Goal: Find specific fact: Find specific page/section

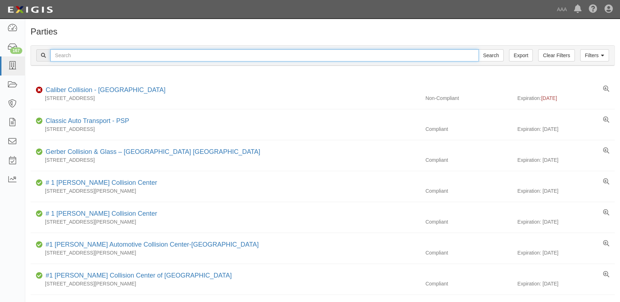
click at [165, 58] on input "text" at bounding box center [264, 55] width 429 height 12
type input "toyota of [GEOGRAPHIC_DATA]"
click at [479, 49] on input "Search" at bounding box center [491, 55] width 25 height 12
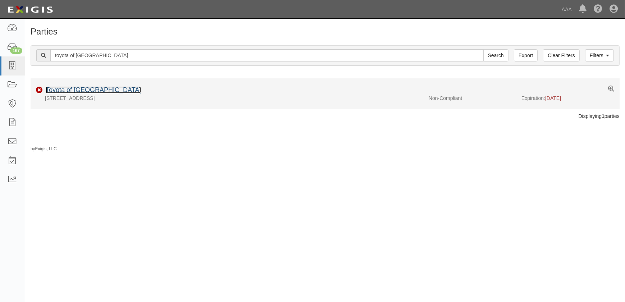
click at [106, 90] on link "Toyota of [GEOGRAPHIC_DATA]" at bounding box center [93, 89] width 95 height 7
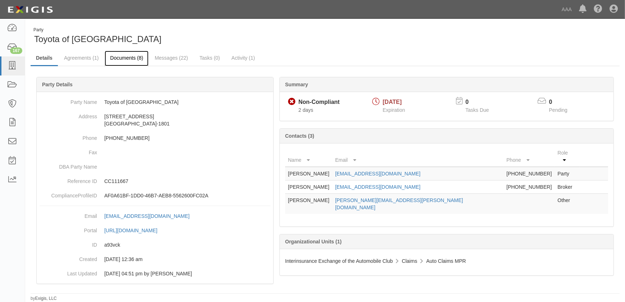
click at [132, 60] on link "Documents (8)" at bounding box center [127, 58] width 44 height 15
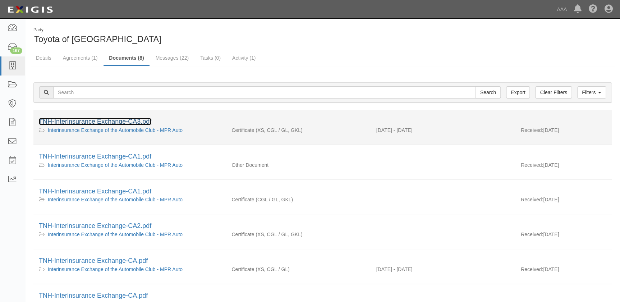
click at [114, 119] on link "TNH-Interinsurance Exchange-CA3.pdf" at bounding box center [95, 121] width 113 height 7
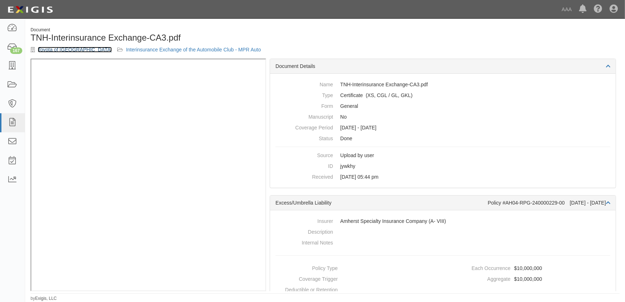
click at [64, 50] on link "Toyota of [GEOGRAPHIC_DATA]" at bounding box center [75, 50] width 74 height 6
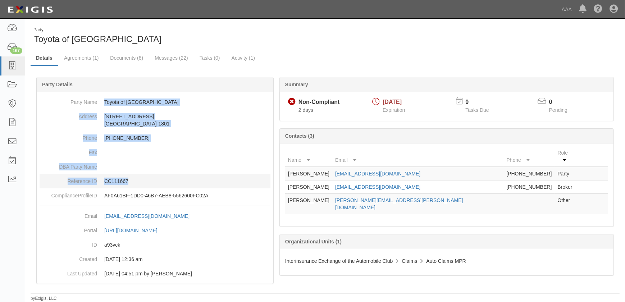
drag, startPoint x: 104, startPoint y: 102, endPoint x: 145, endPoint y: 180, distance: 88.0
click at [145, 180] on dl "Party Name Toyota of North Hollywood Address 4645 Lankershim Boulevard North Ho…" at bounding box center [155, 149] width 231 height 108
copy dl "Toyota of North Hollywood Address 4645 Lankershim Boulevard North Hollywood, CA…"
click at [13, 67] on icon at bounding box center [12, 66] width 10 height 8
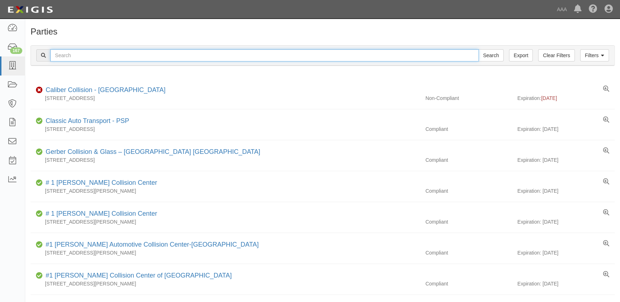
click at [82, 55] on input "text" at bounding box center [264, 55] width 429 height 12
paste input "River Valley Collision"
type input "River Valley Collision"
click at [479, 49] on input "Search" at bounding box center [491, 55] width 25 height 12
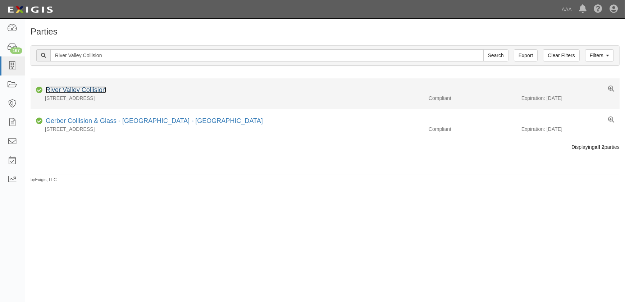
click at [88, 89] on link "River Valley Collision" at bounding box center [76, 89] width 60 height 7
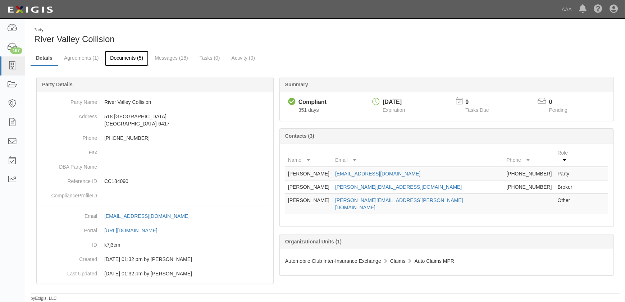
click at [128, 58] on link "Documents (5)" at bounding box center [127, 58] width 44 height 15
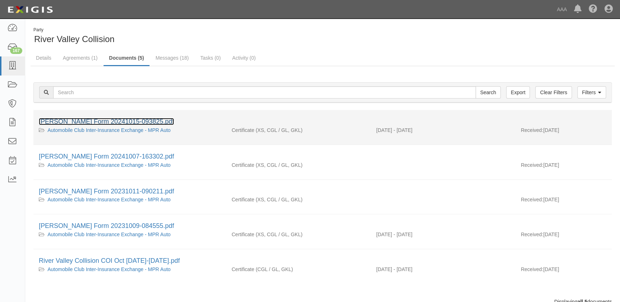
click at [63, 122] on link "ACORD Form 20241015-093825.pdf" at bounding box center [106, 121] width 135 height 7
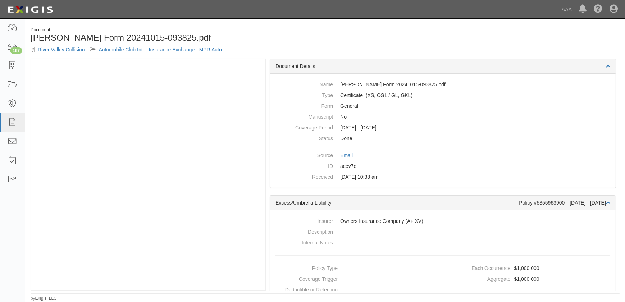
click at [65, 46] on div "River Valley Collision Automobile Club Inter-Insurance Exchange - MPR Auto" at bounding box center [175, 49] width 289 height 7
click at [64, 48] on link "River Valley Collision" at bounding box center [61, 50] width 47 height 6
